Goal: Task Accomplishment & Management: Manage account settings

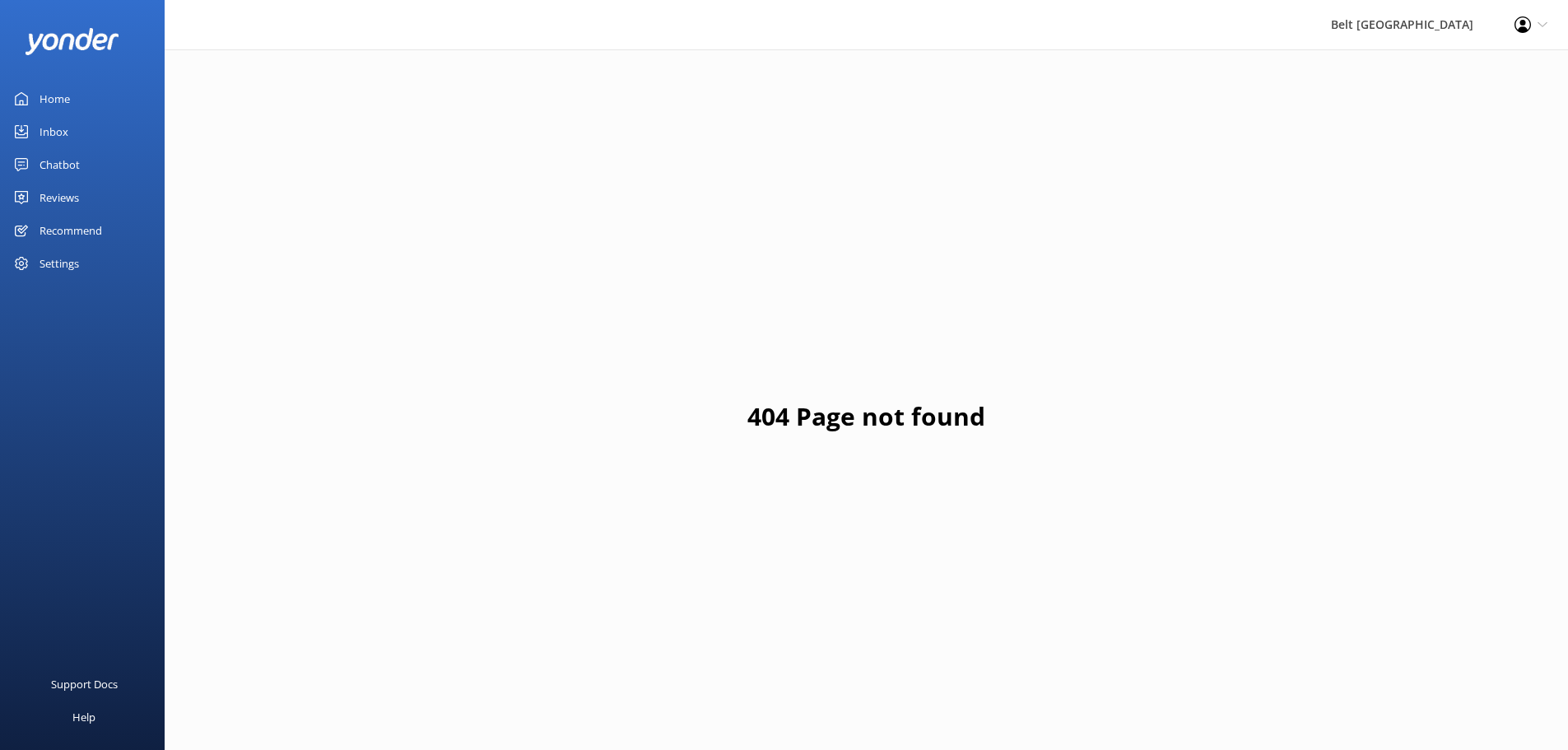
click at [66, 192] on div "Reviews" at bounding box center [59, 197] width 40 height 33
